Goal: Find specific page/section: Find specific page/section

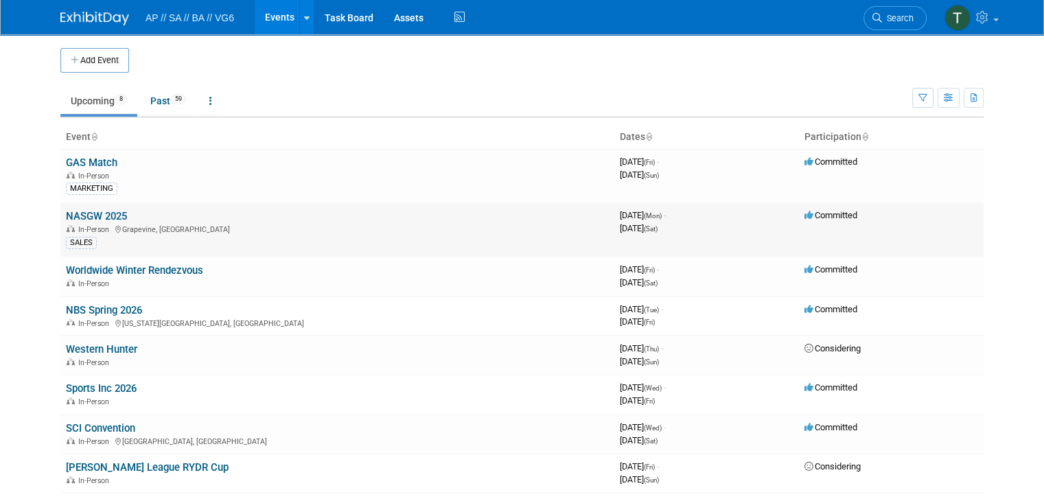
click at [134, 213] on td "NASGW 2025 In-Person [GEOGRAPHIC_DATA], [GEOGRAPHIC_DATA] SALES" at bounding box center [337, 229] width 554 height 54
click at [91, 211] on link "NASGW 2025" at bounding box center [96, 216] width 61 height 12
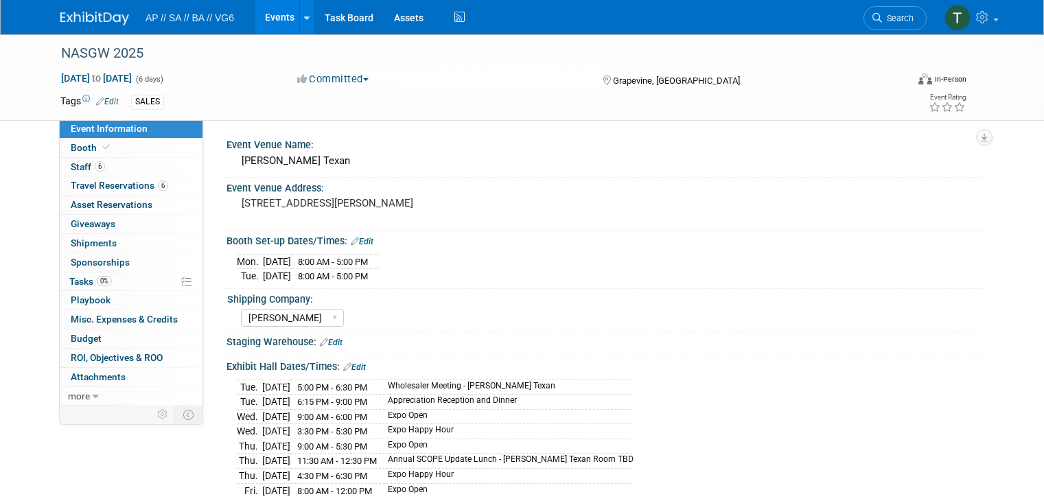
select select "[PERSON_NAME]"
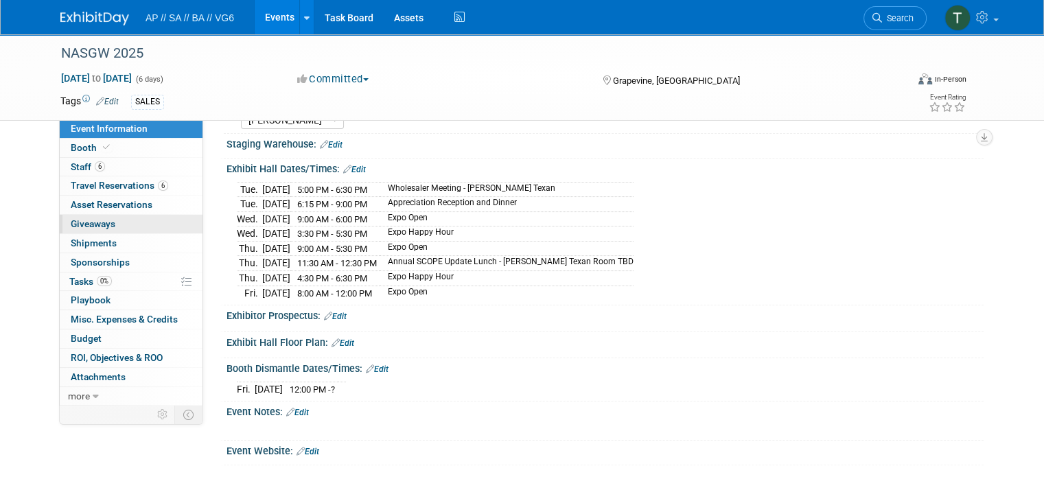
scroll to position [206, 0]
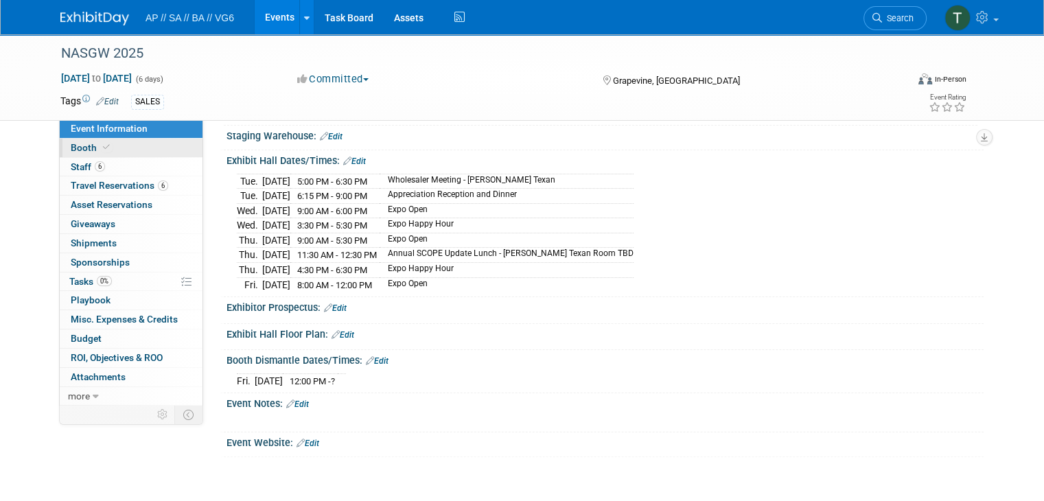
click at [112, 151] on link "Booth" at bounding box center [131, 148] width 143 height 19
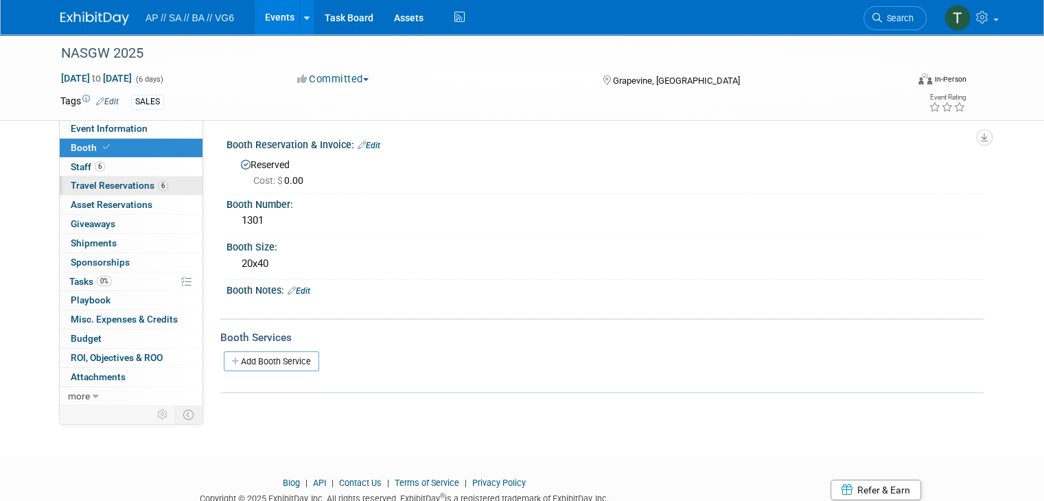
click at [97, 185] on span "Travel Reservations 6" at bounding box center [119, 185] width 97 height 11
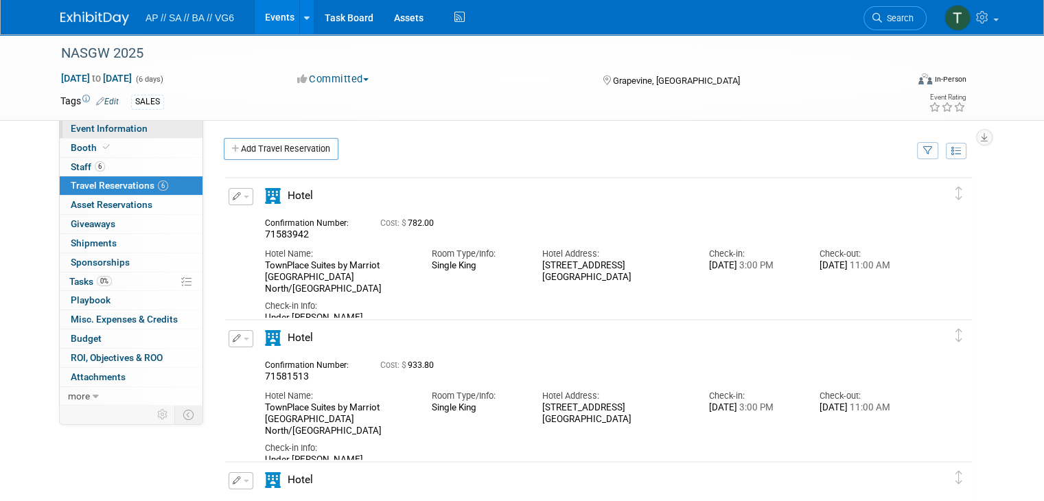
click at [93, 121] on link "Event Information" at bounding box center [131, 128] width 143 height 19
select select "Freeman"
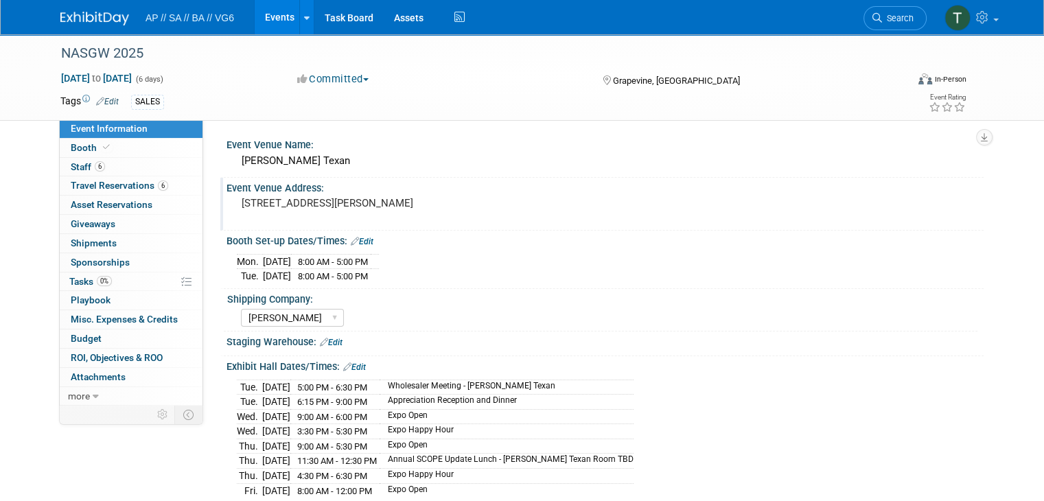
drag, startPoint x: 447, startPoint y: 198, endPoint x: 317, endPoint y: 197, distance: 130.4
click at [317, 197] on pre "1501 Gaylord Trail, Grapevine, TX 76051" at bounding box center [383, 203] width 285 height 12
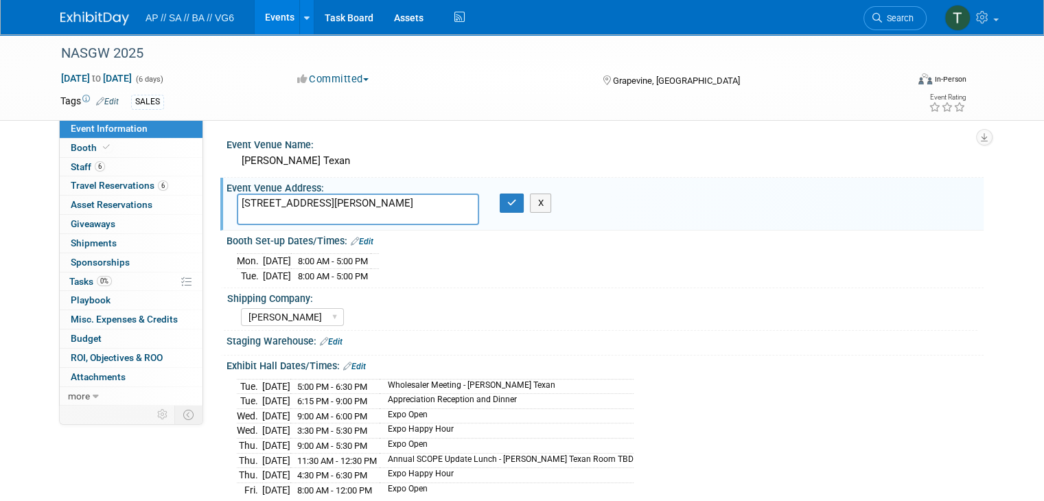
click at [316, 197] on textarea "1501 Gaylord Trail, Grapevine, TX 76051" at bounding box center [358, 208] width 242 height 31
drag, startPoint x: 317, startPoint y: 197, endPoint x: 357, endPoint y: 197, distance: 39.8
click at [351, 198] on textarea "1501 Gaylord Trail, Grapevine, TX 76051" at bounding box center [358, 208] width 242 height 31
drag, startPoint x: 379, startPoint y: 199, endPoint x: 318, endPoint y: 198, distance: 60.4
click at [318, 198] on textarea "1501 Gaylord Trail, Grapevine, TX 76051" at bounding box center [358, 208] width 242 height 31
